Goal: Information Seeking & Learning: Learn about a topic

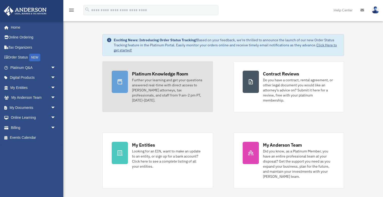
click at [178, 88] on div "Further your learning and get your questions answered real-time with direct acc…" at bounding box center [168, 89] width 72 height 25
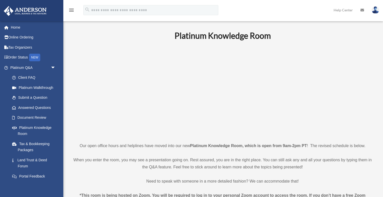
click at [324, 69] on p at bounding box center [222, 91] width 300 height 88
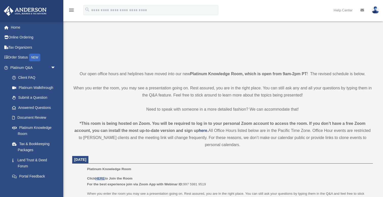
scroll to position [72, 0]
click at [202, 132] on strong "here" at bounding box center [202, 130] width 9 height 4
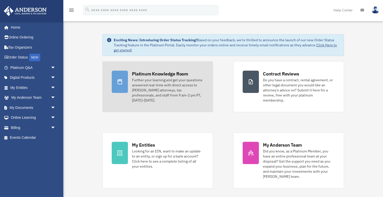
click at [171, 100] on link "Platinum Knowledge Room Further your learning and get your questions answered r…" at bounding box center [157, 86] width 111 height 51
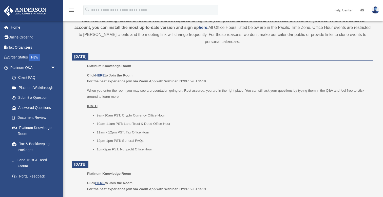
scroll to position [186, 0]
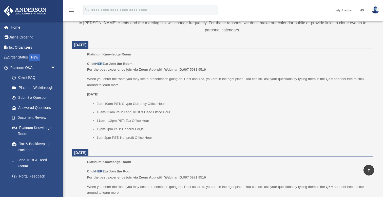
click at [101, 63] on u "HERE" at bounding box center [99, 64] width 9 height 4
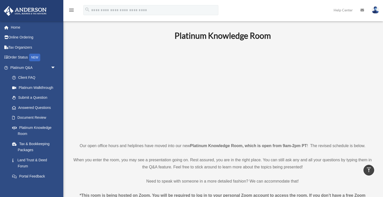
scroll to position [0, 0]
click at [113, 67] on p at bounding box center [222, 91] width 300 height 88
